Goal: Task Accomplishment & Management: Use online tool/utility

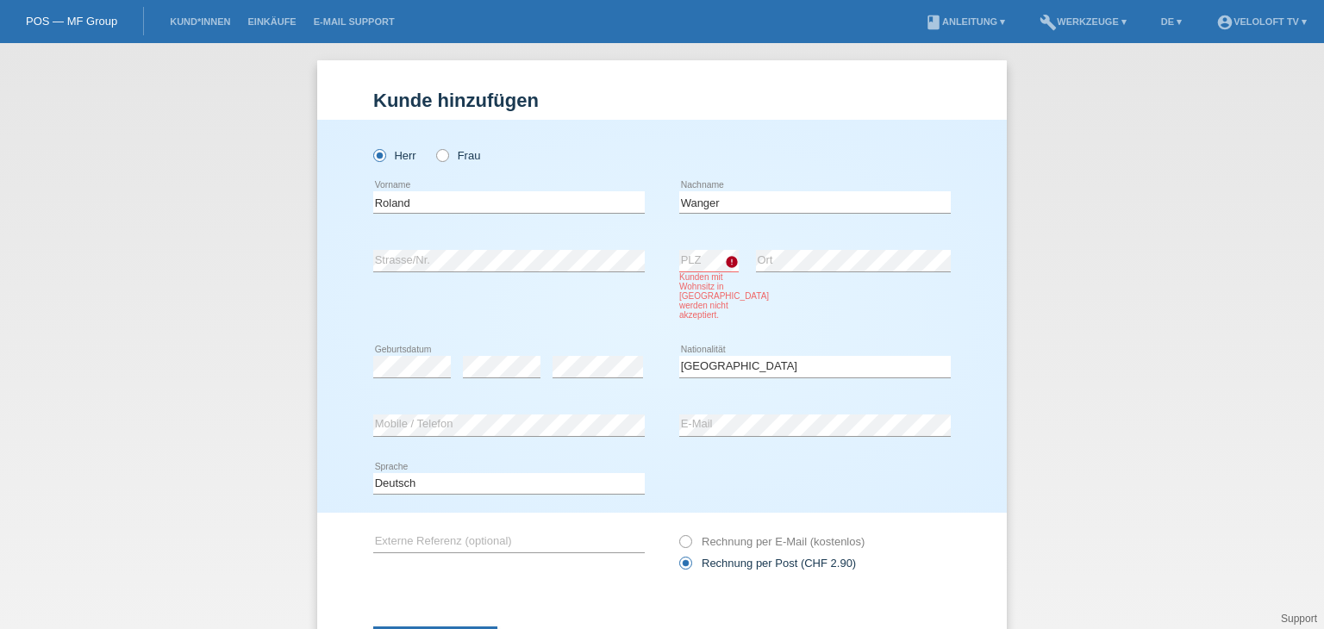
select select "LI"
click at [181, 28] on li "Kund*innen" at bounding box center [200, 22] width 78 height 44
click at [200, 21] on link "Kund*innen" at bounding box center [200, 21] width 78 height 10
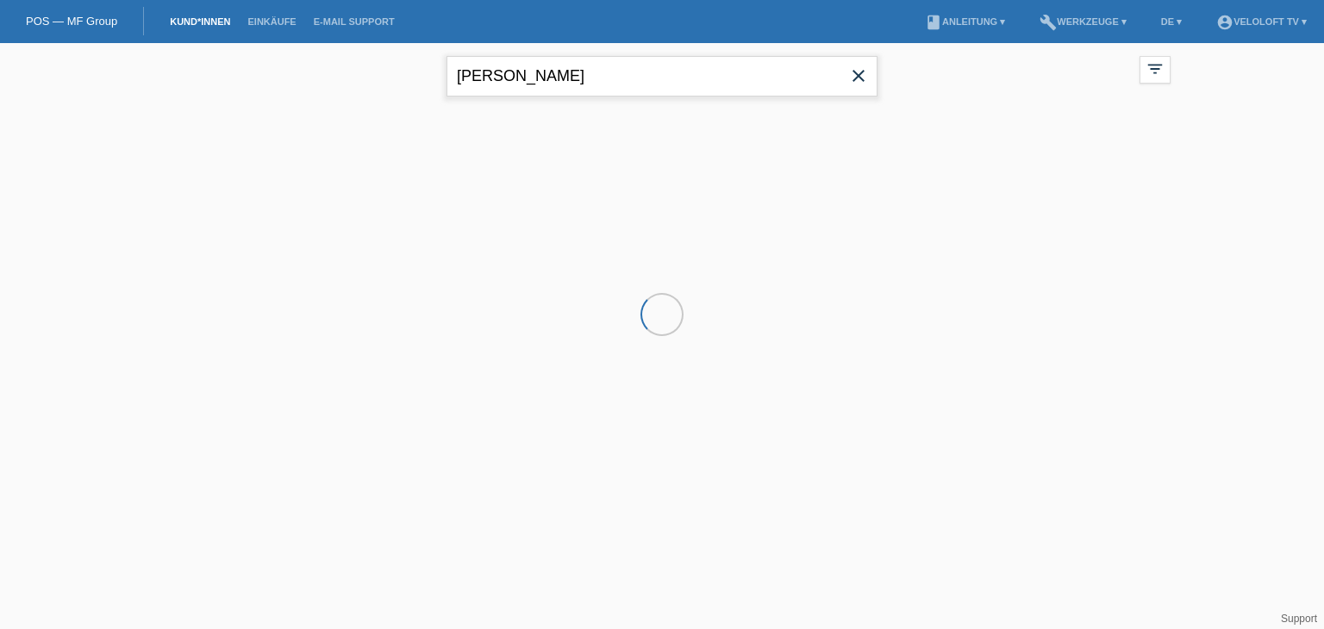
click at [655, 81] on input "Roland Wanger" at bounding box center [661, 76] width 431 height 41
paste input "eto Zimmermann"
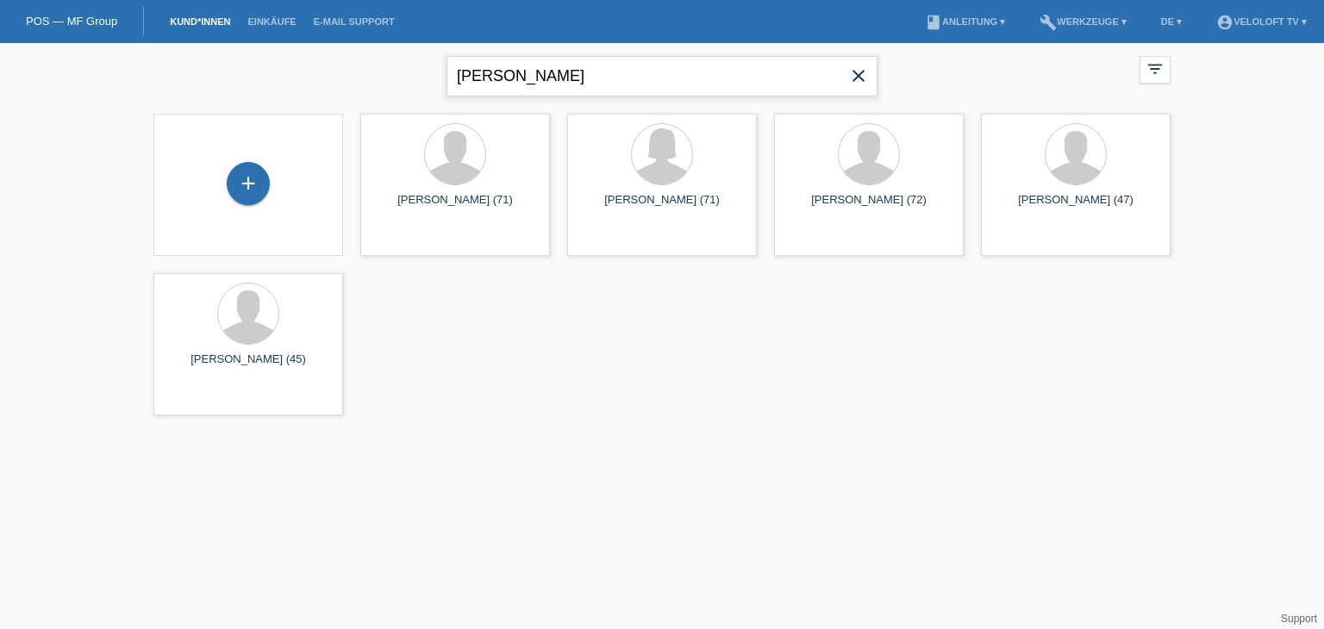
click at [494, 72] on input "Reto Zimmermann" at bounding box center [661, 76] width 431 height 41
type input "Reto Zimmermann"
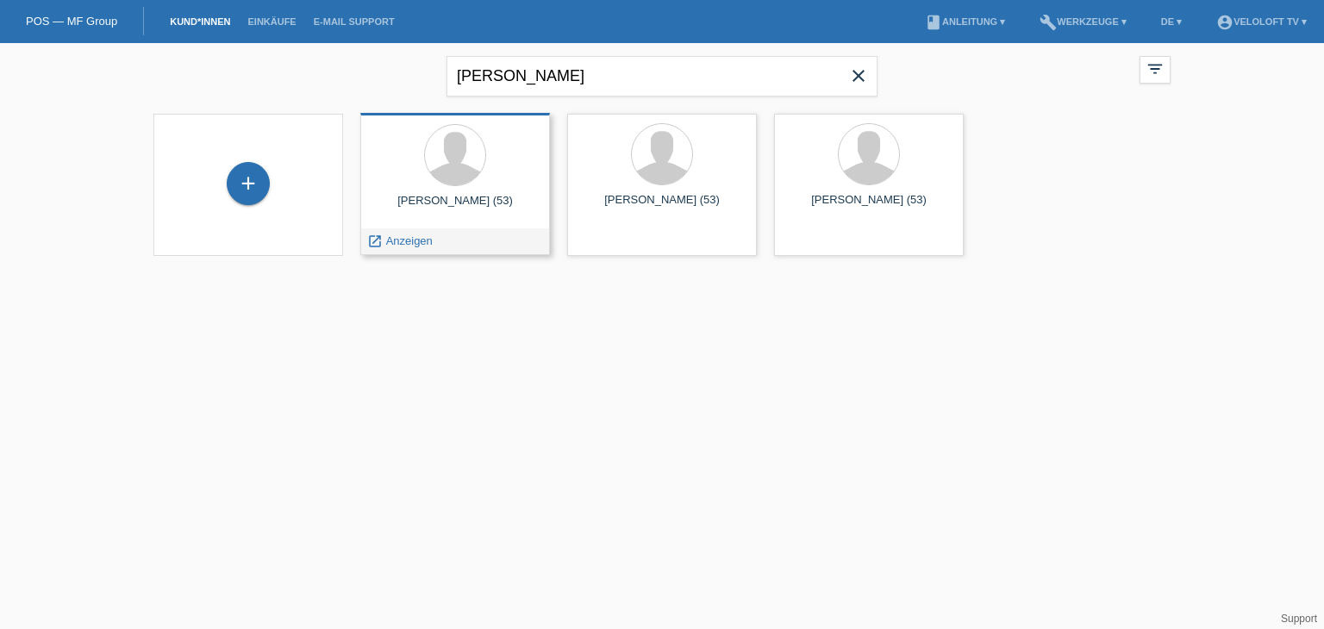
click at [407, 235] on span "Anzeigen" at bounding box center [409, 240] width 47 height 13
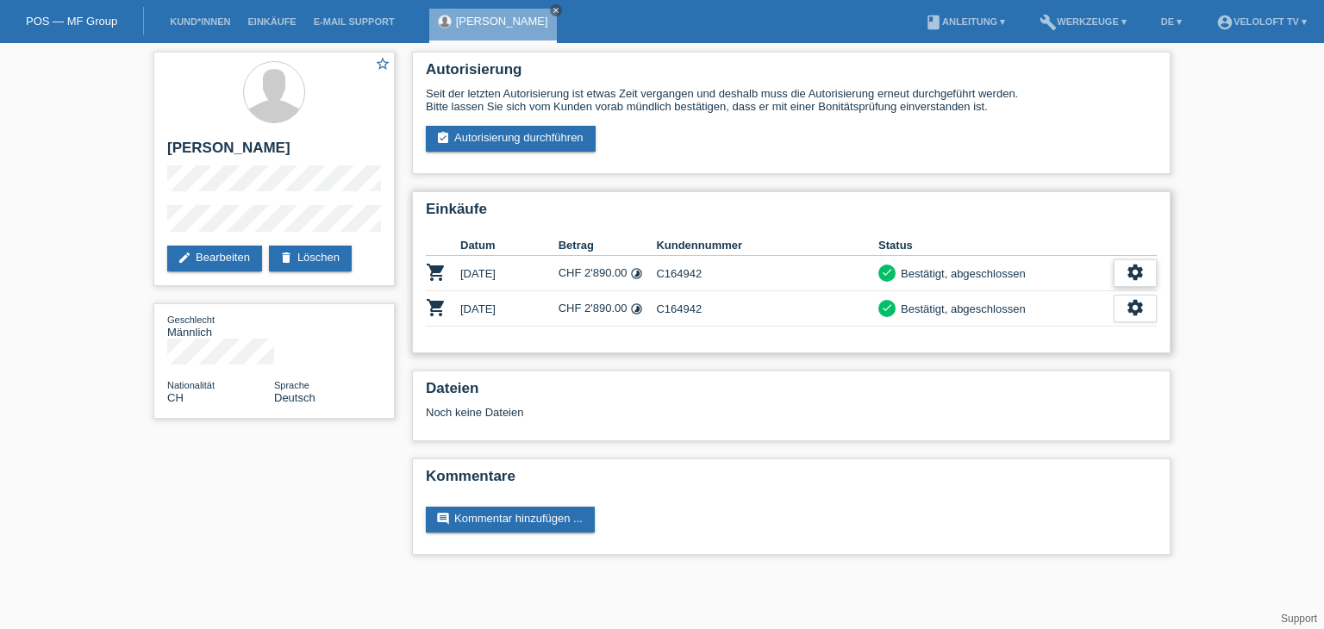
click at [1144, 266] on div "settings" at bounding box center [1134, 273] width 43 height 28
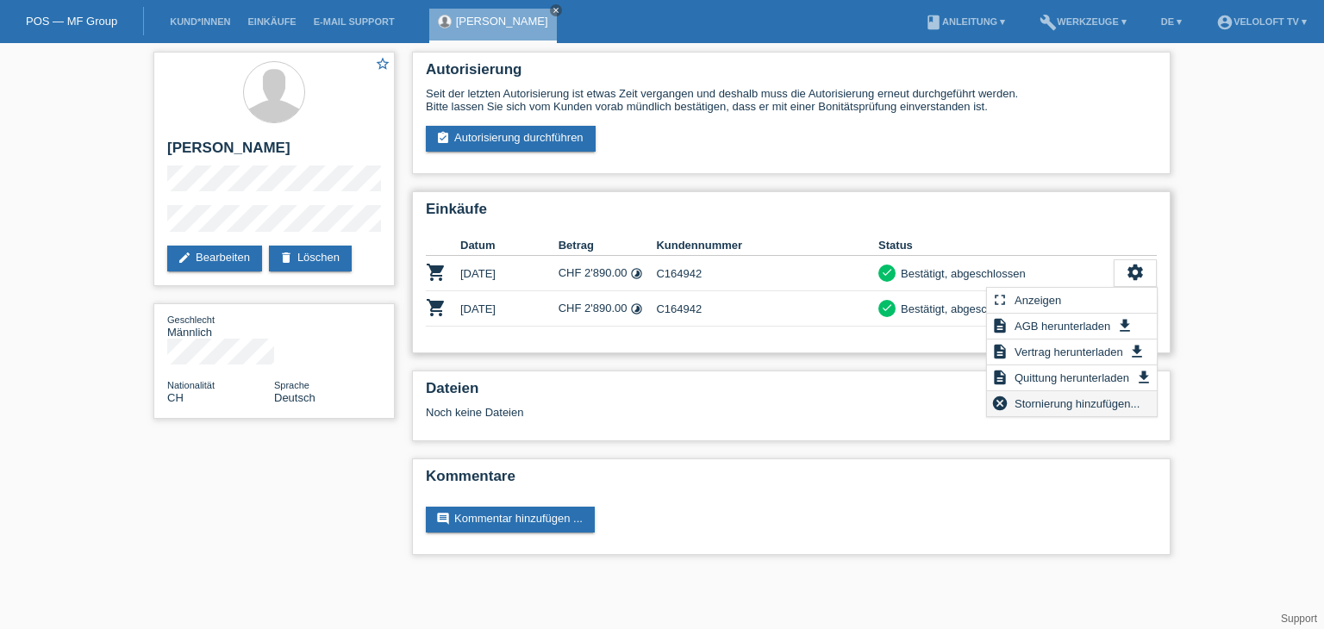
click at [1074, 404] on span "Stornierung hinzufügen..." at bounding box center [1077, 403] width 130 height 21
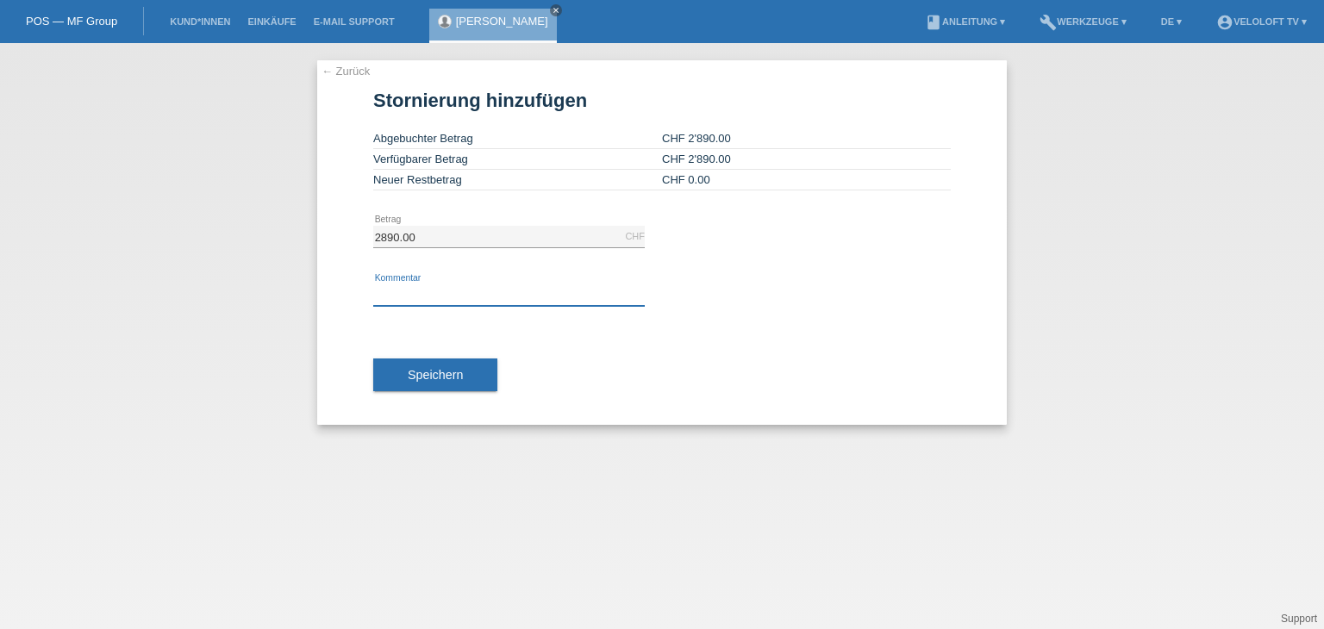
click at [513, 287] on input "text" at bounding box center [508, 295] width 271 height 22
drag, startPoint x: 559, startPoint y: 5, endPoint x: 527, endPoint y: 13, distance: 33.7
click at [559, 6] on icon "close" at bounding box center [556, 10] width 9 height 9
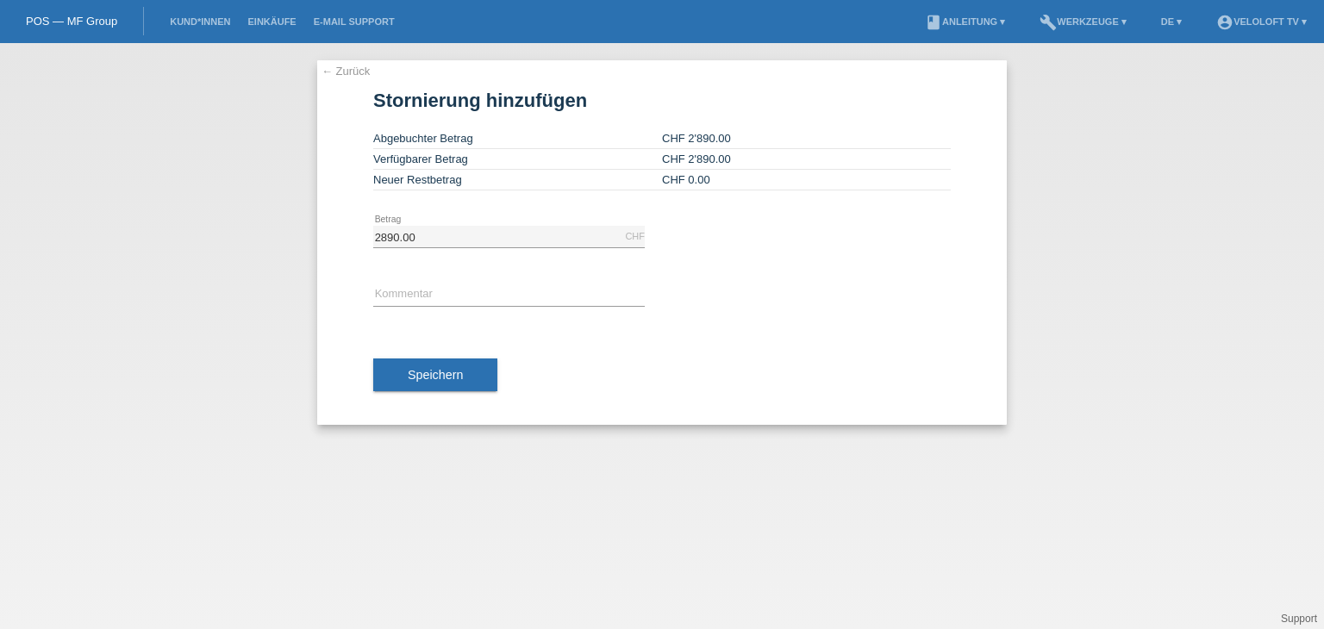
click at [203, 16] on li "Kund*innen" at bounding box center [200, 22] width 78 height 44
click at [208, 25] on link "Kund*innen" at bounding box center [200, 21] width 78 height 10
